Goal: Obtain resource: Download file/media

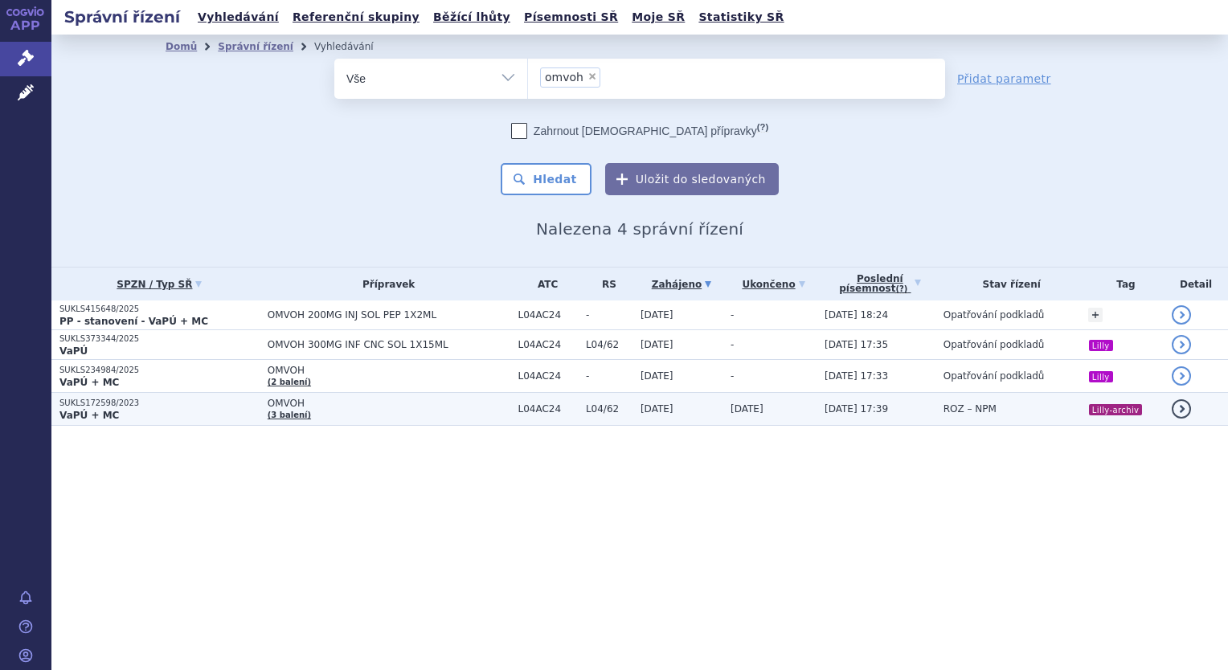
click at [219, 413] on p "VaPÚ + MC" at bounding box center [159, 415] width 200 height 13
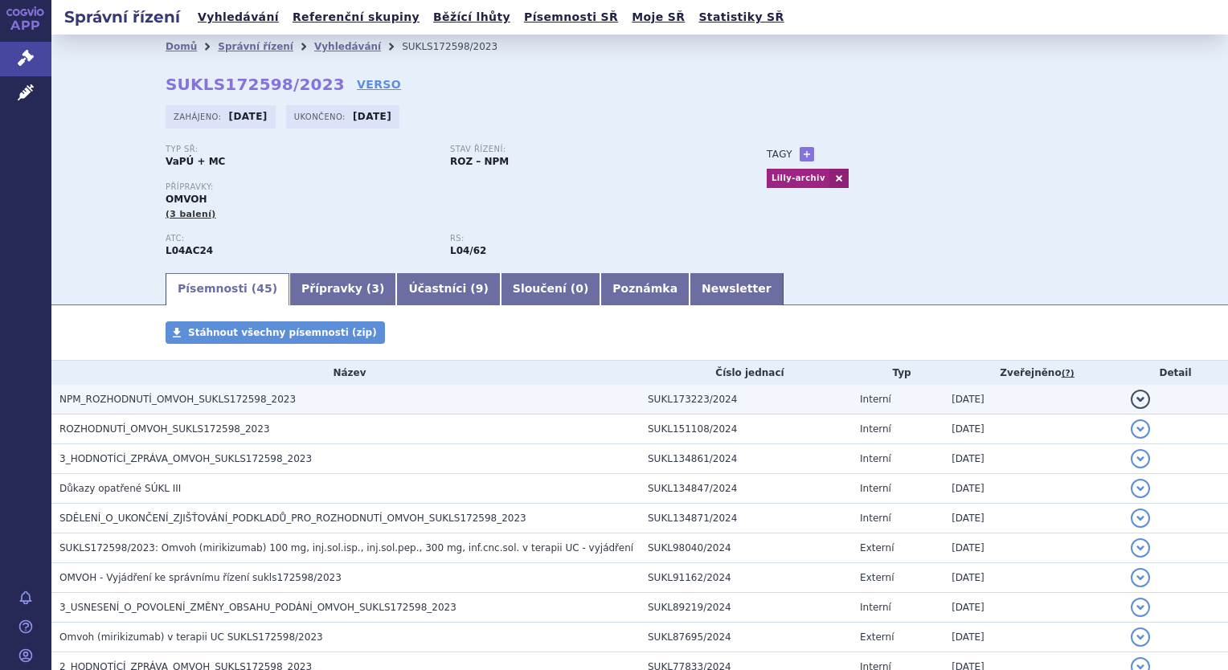
click at [231, 407] on h3 "NPM_ROZHODNUTÍ_OMVOH_SUKLS172598_2023" at bounding box center [349, 399] width 580 height 16
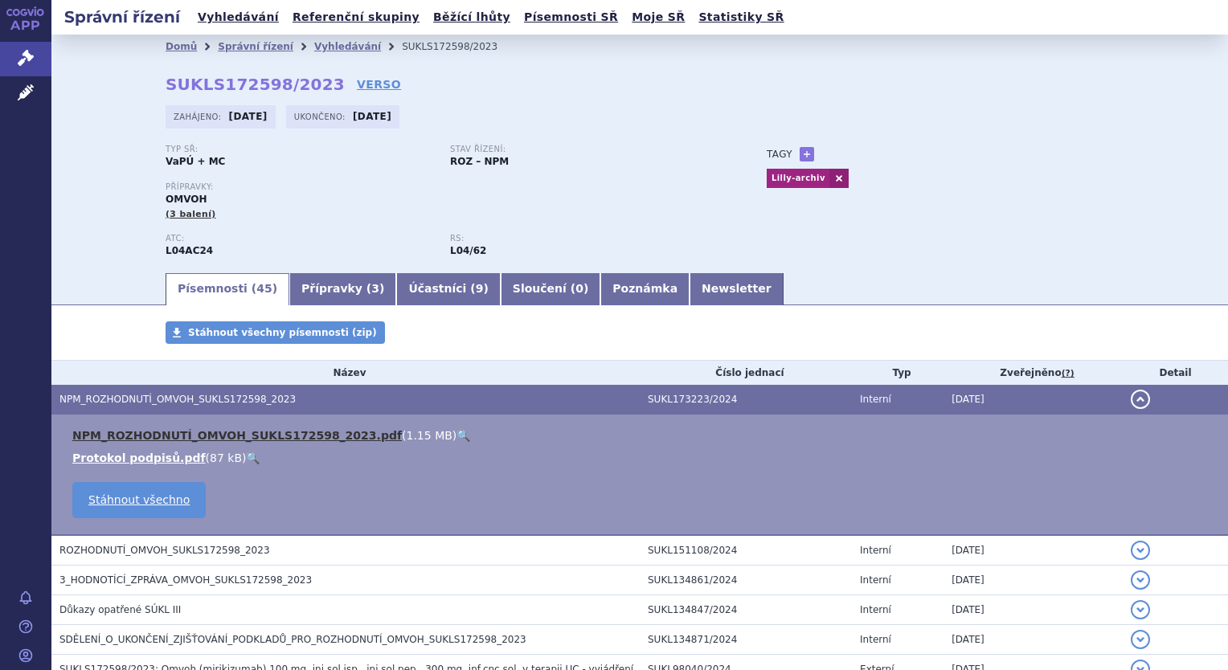
click at [233, 436] on link "NPM_ROZHODNUTÍ_OMVOH_SUKLS172598_2023.pdf" at bounding box center [236, 435] width 329 height 13
